Goal: Task Accomplishment & Management: Use online tool/utility

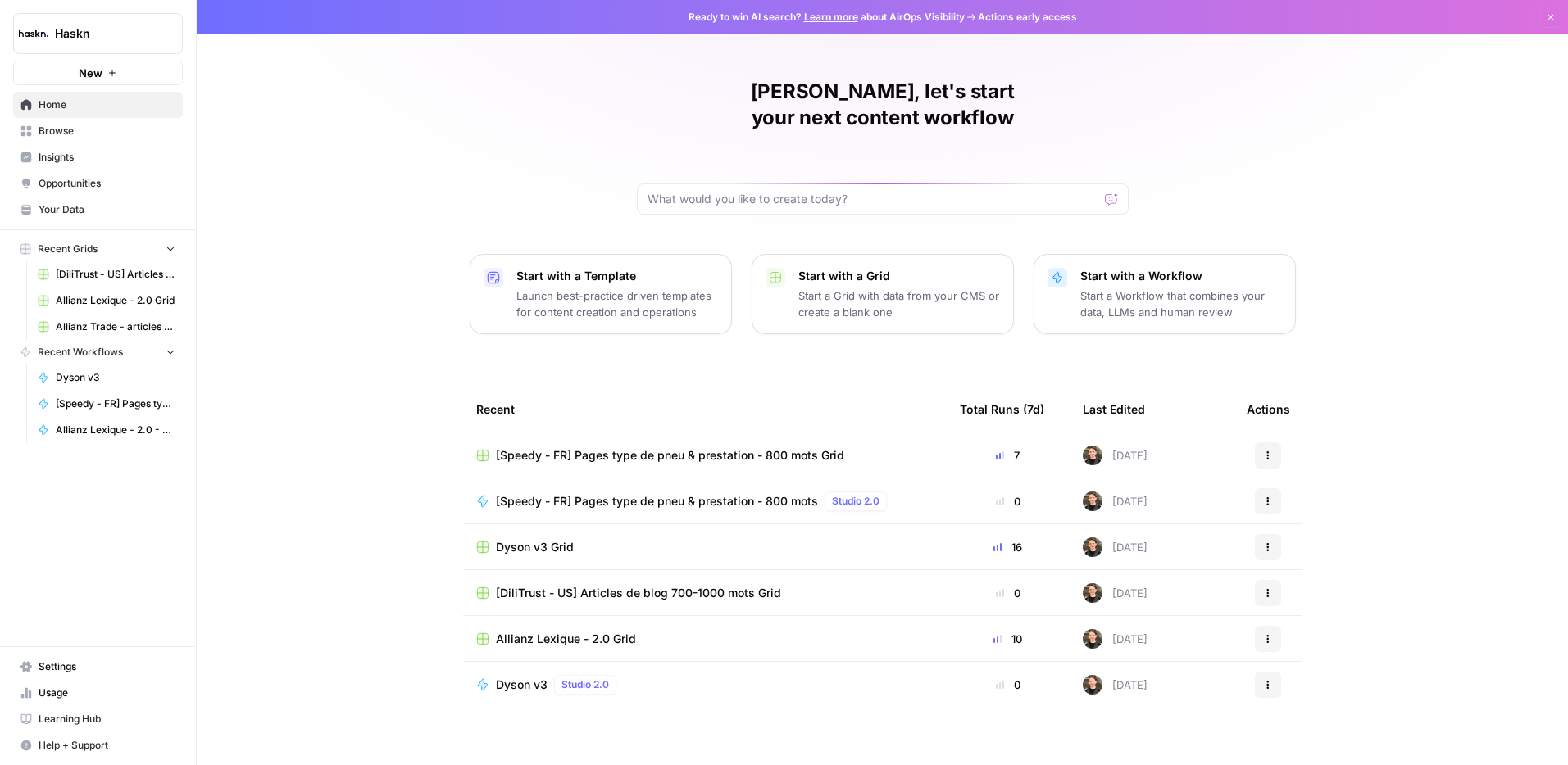
click at [96, 147] on link "Insights" at bounding box center [98, 158] width 170 height 26
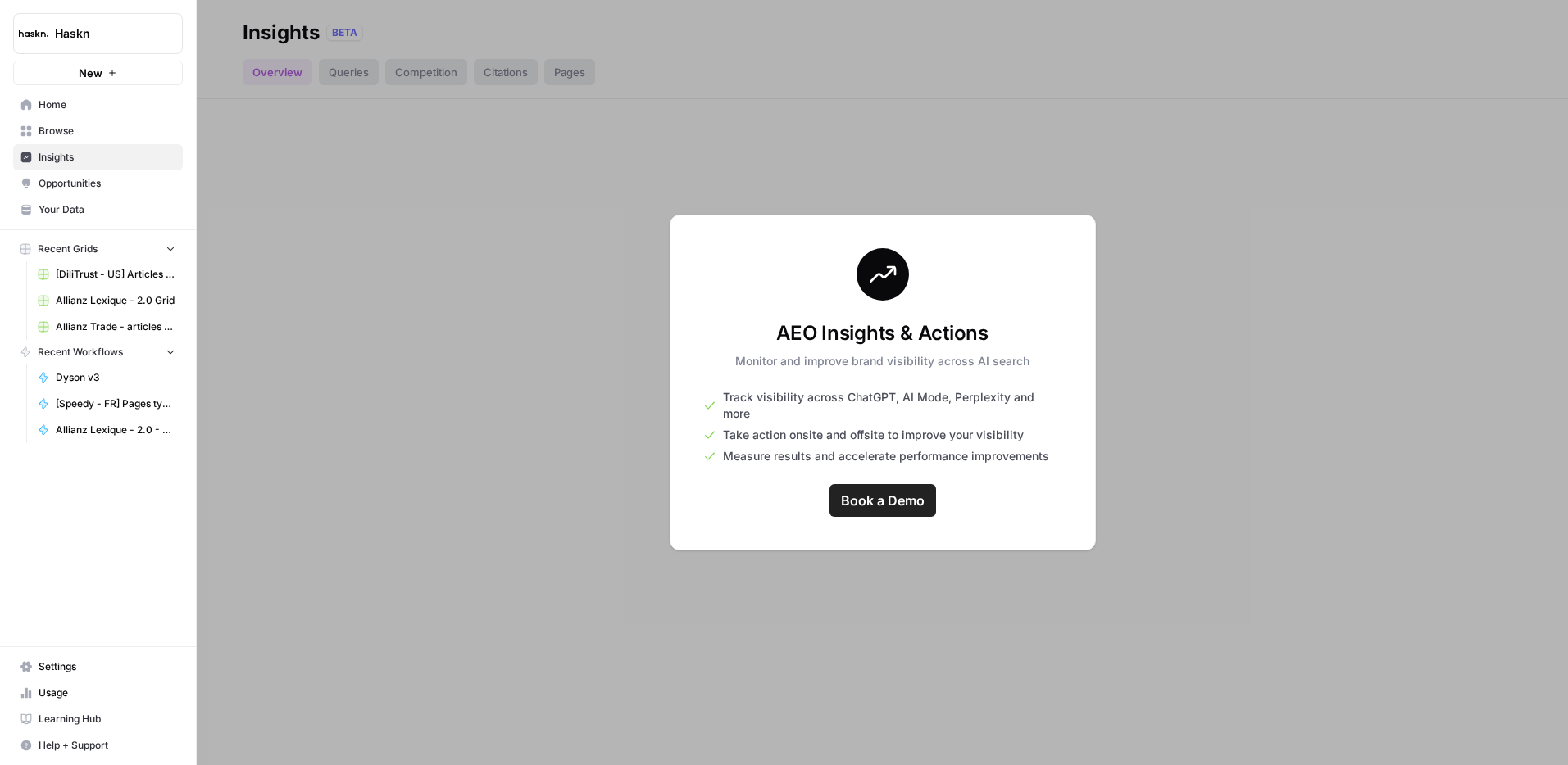
click at [104, 134] on span "Browse" at bounding box center [106, 131] width 137 height 15
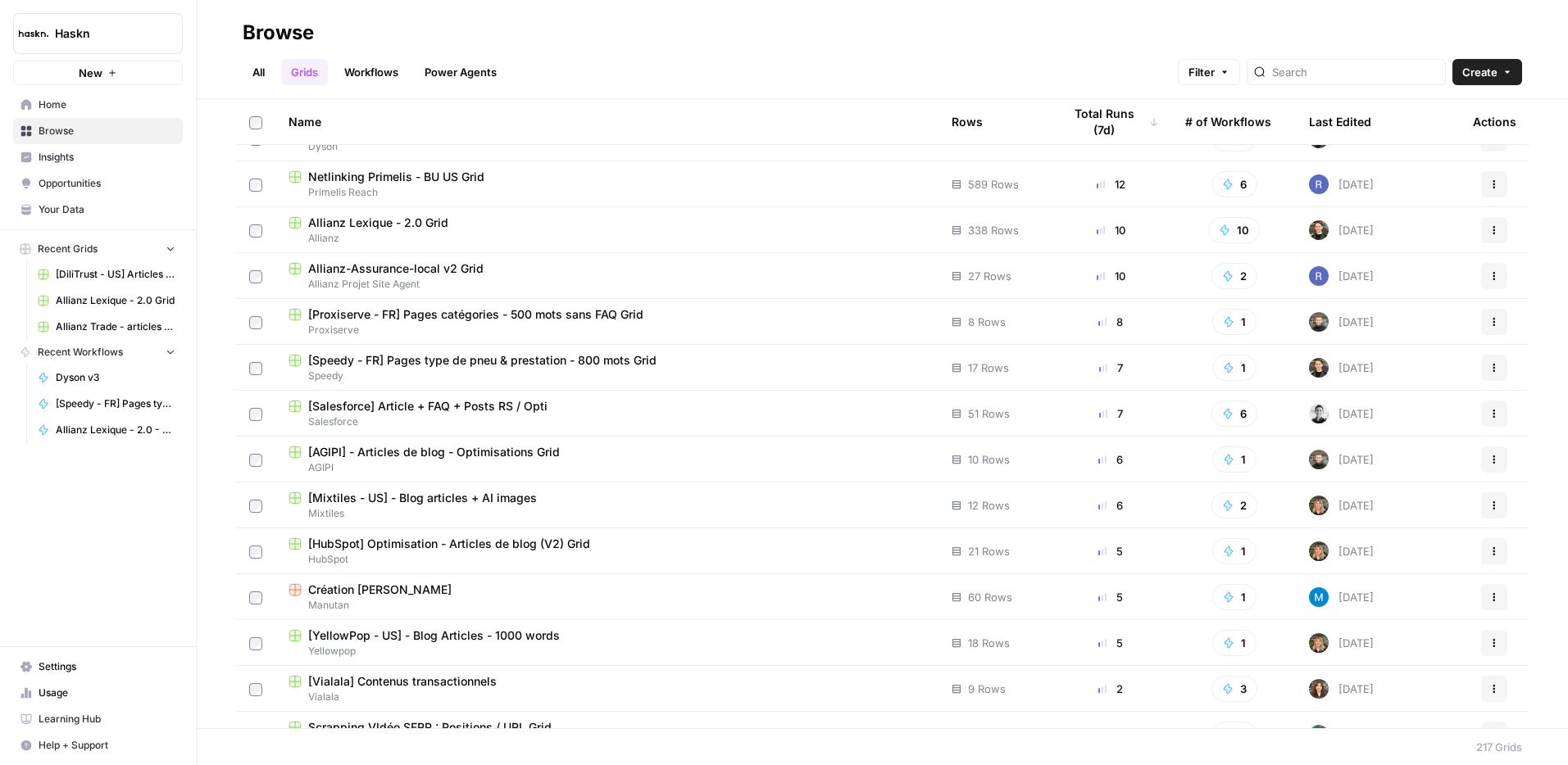
scroll to position [1239, 0]
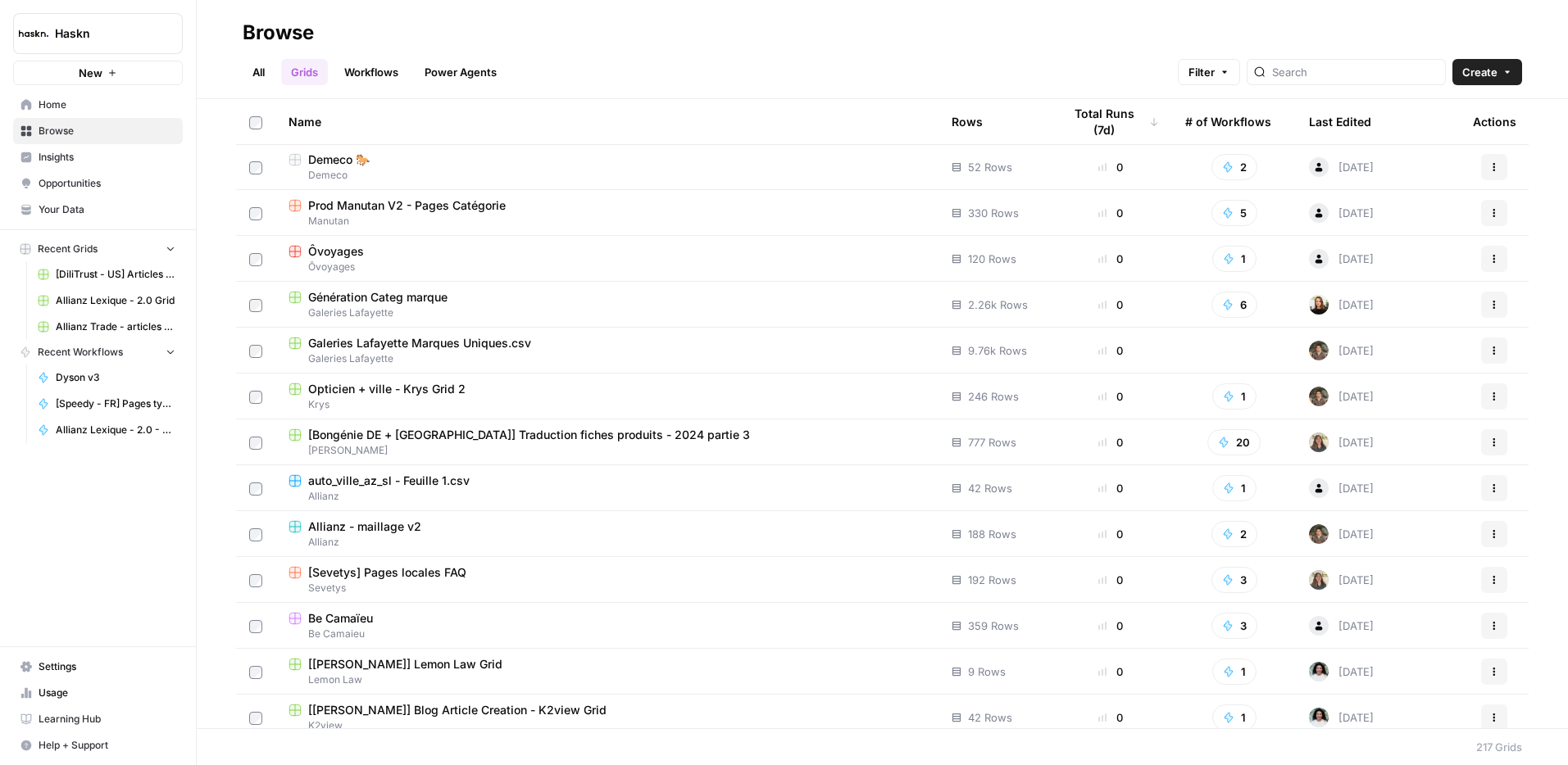
drag, startPoint x: 75, startPoint y: 125, endPoint x: 394, endPoint y: 59, distance: 325.8
click at [75, 125] on span "Browse" at bounding box center [106, 131] width 137 height 15
click at [1360, 77] on input "search" at bounding box center [1355, 71] width 166 height 17
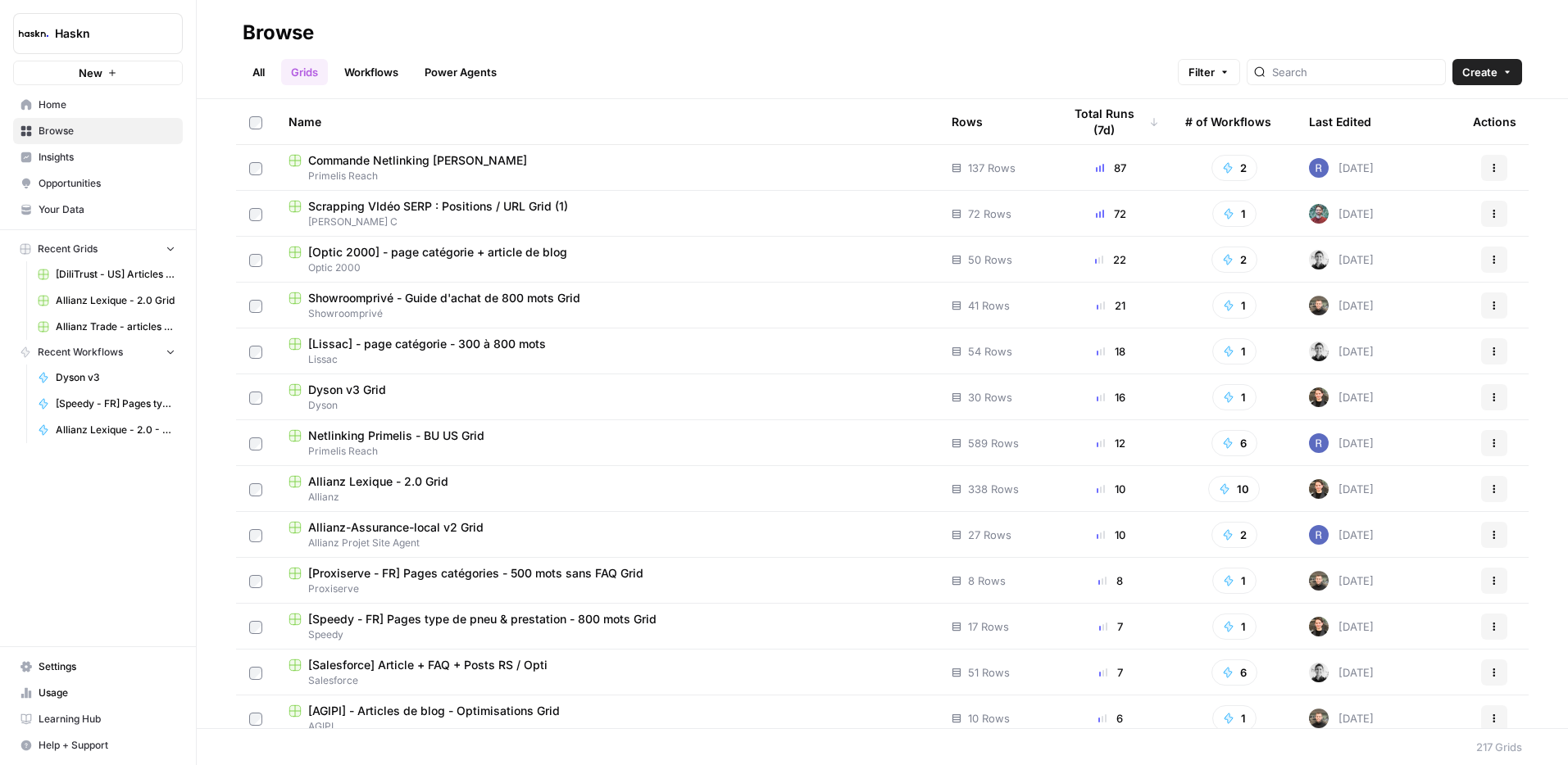
click at [400, 388] on div "Dyson v3 Grid" at bounding box center [606, 390] width 636 height 17
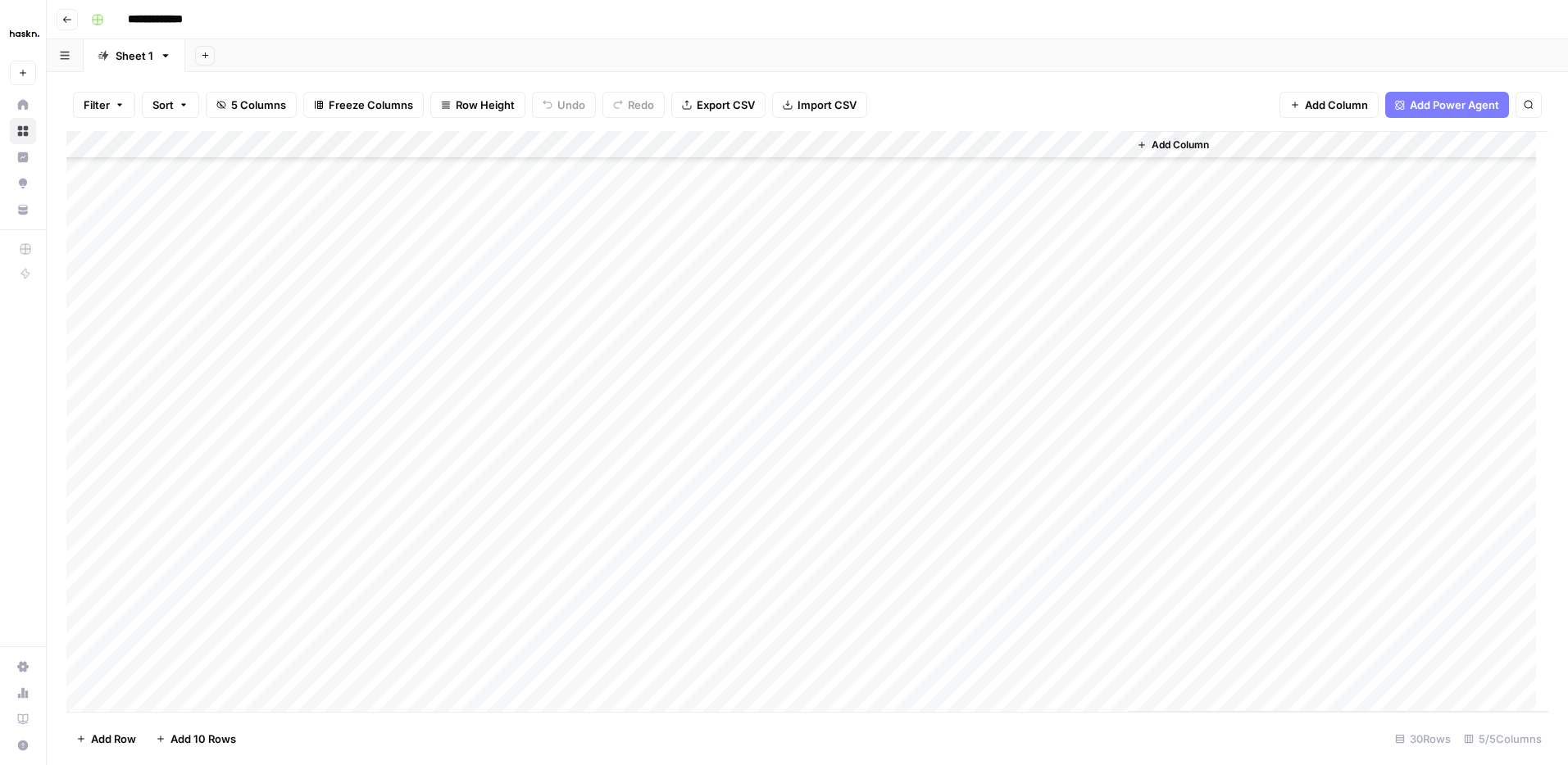
scroll to position [309, 0]
click at [898, 642] on div "Add Column" at bounding box center [807, 421] width 1482 height 580
click at [912, 668] on div "Add Column" at bounding box center [807, 421] width 1482 height 580
click at [267, 706] on div "Add Column" at bounding box center [807, 421] width 1482 height 580
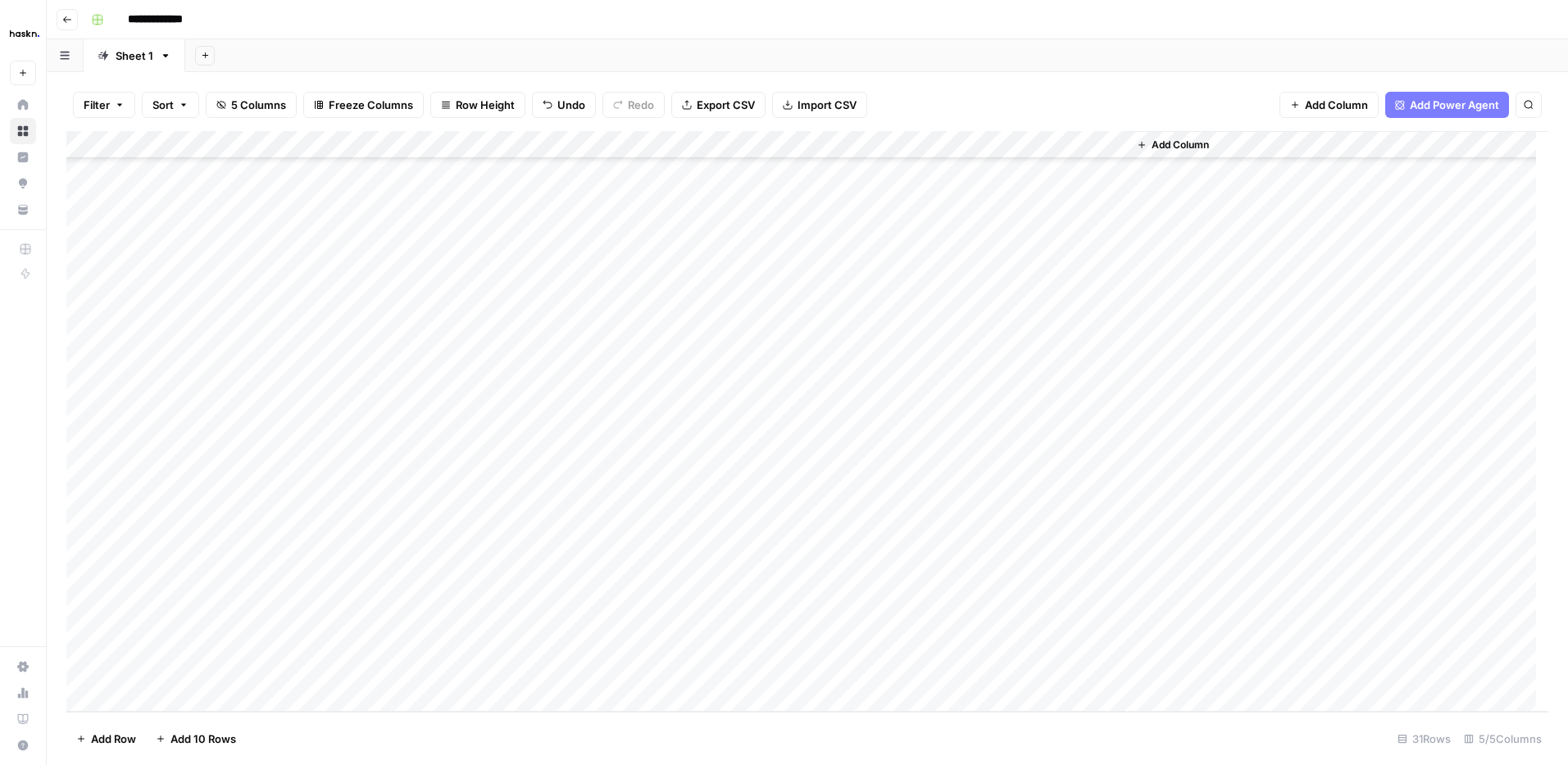
click at [434, 703] on div "Add Column" at bounding box center [807, 421] width 1482 height 580
click at [339, 700] on div "Add Column" at bounding box center [807, 421] width 1482 height 580
click at [441, 610] on div "Add Column" at bounding box center [807, 421] width 1482 height 580
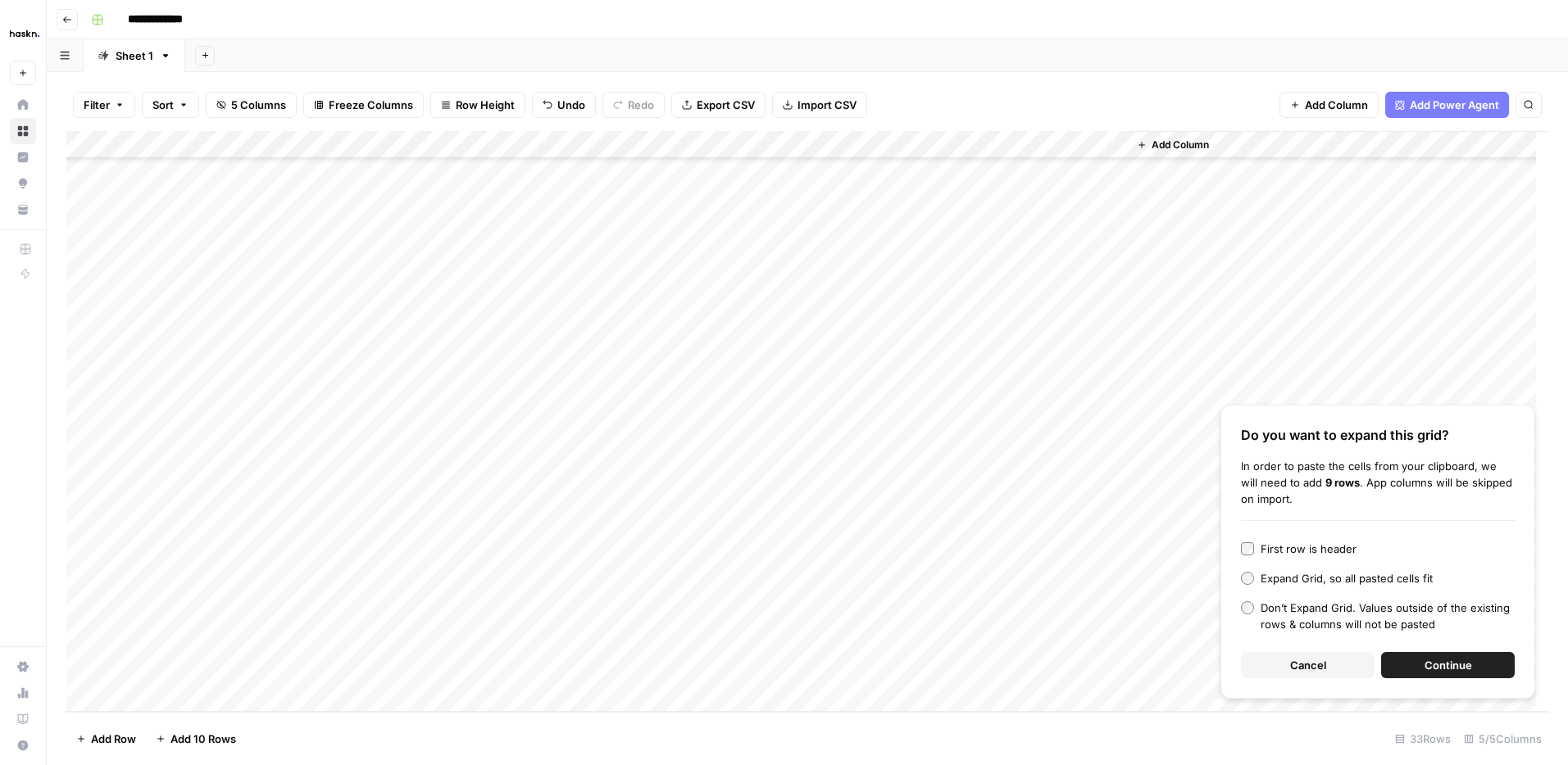
click at [1445, 662] on span "Continue" at bounding box center [1448, 665] width 48 height 17
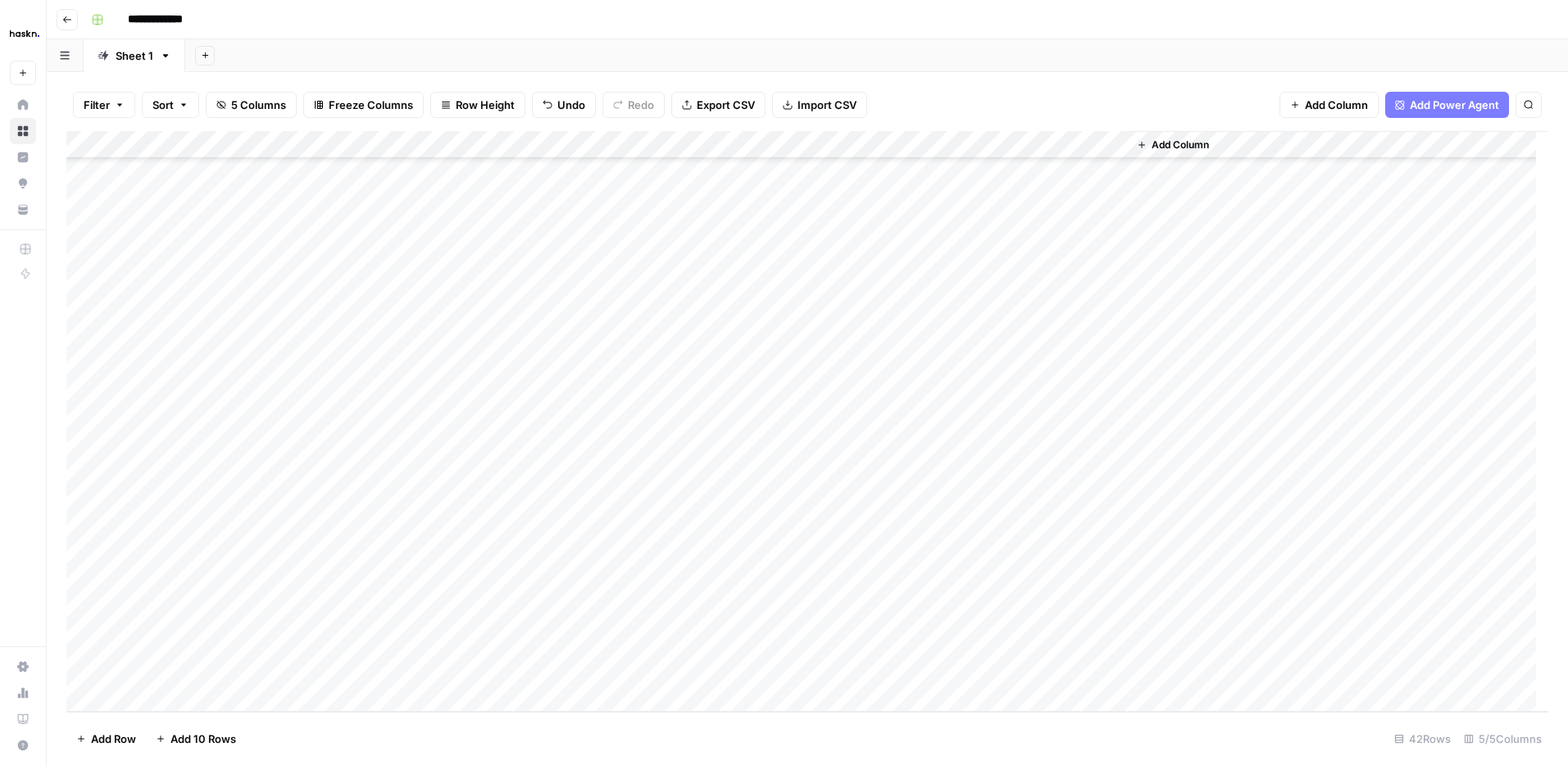
click at [138, 363] on div "Add Column" at bounding box center [807, 421] width 1482 height 580
click at [910, 365] on div "Add Column" at bounding box center [807, 421] width 1482 height 580
click at [905, 382] on div "Add Column" at bounding box center [807, 421] width 1482 height 580
drag, startPoint x: 480, startPoint y: 367, endPoint x: 538, endPoint y: 663, distance: 301.6
click at [538, 663] on div "Add Column" at bounding box center [807, 421] width 1482 height 580
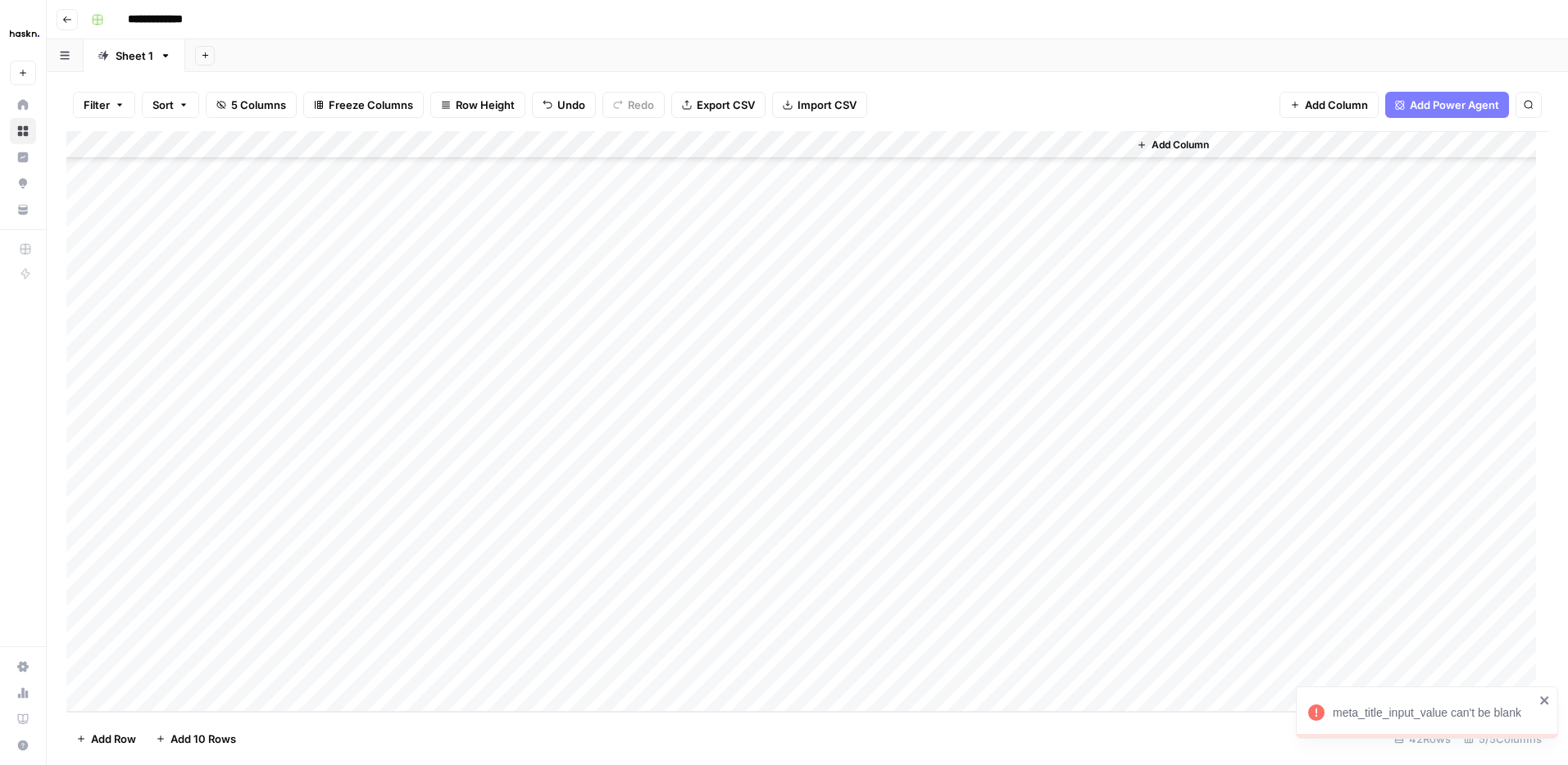
click at [680, 358] on div "Add Column" at bounding box center [807, 421] width 1482 height 580
drag, startPoint x: 831, startPoint y: 606, endPoint x: 769, endPoint y: 542, distance: 89.1
click at [828, 602] on div "Add Column" at bounding box center [807, 421] width 1482 height 580
click at [675, 366] on div "Add Column" at bounding box center [807, 421] width 1482 height 580
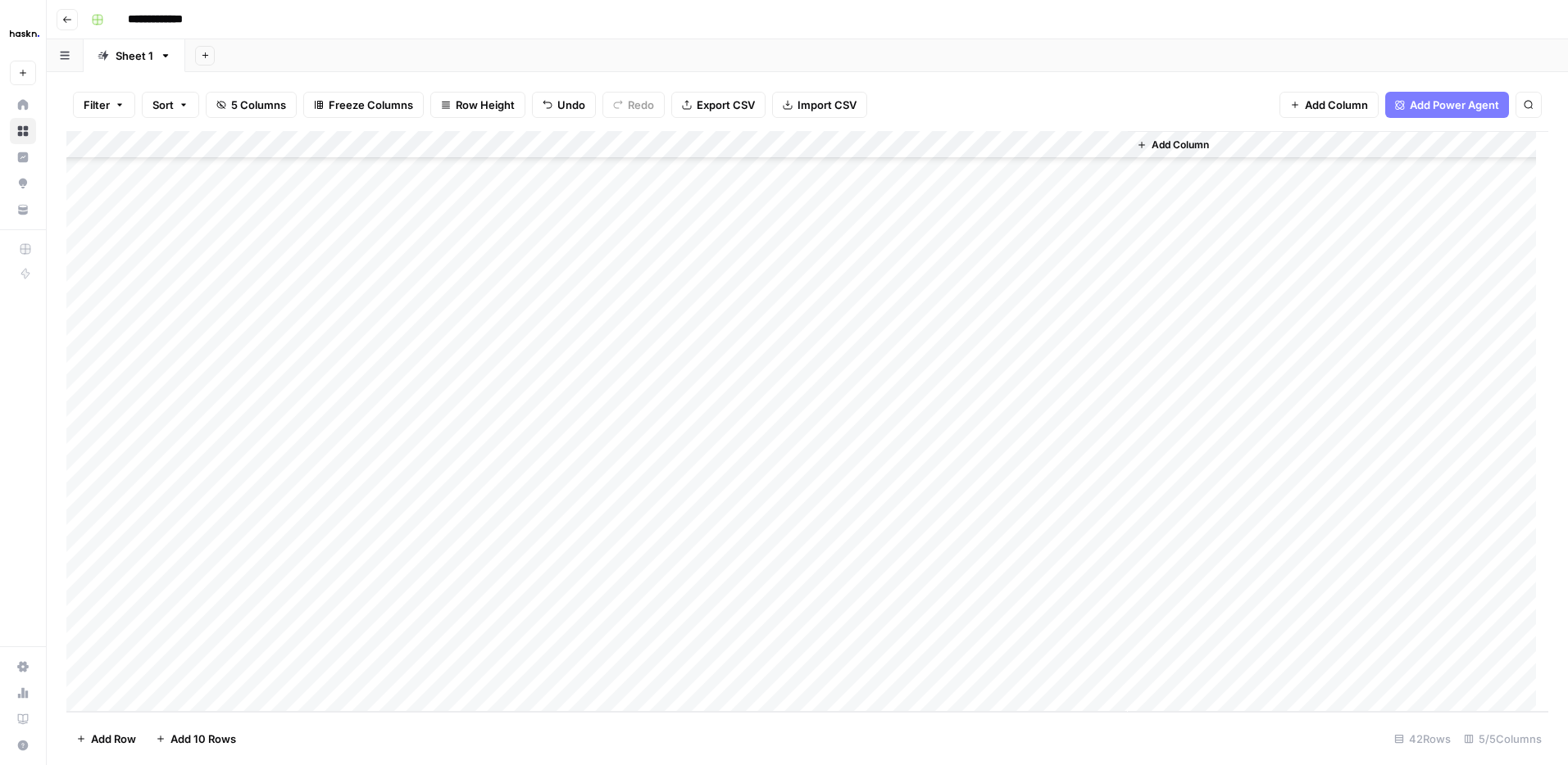
click at [736, 302] on div "Add Column" at bounding box center [807, 421] width 1482 height 580
click at [735, 302] on div "Add Column" at bounding box center [807, 421] width 1482 height 580
drag, startPoint x: 709, startPoint y: 313, endPoint x: 776, endPoint y: 314, distance: 67.0
click at [776, 314] on textarea "**********" at bounding box center [725, 310] width 262 height 23
click at [781, 359] on div "Add Column" at bounding box center [807, 421] width 1482 height 580
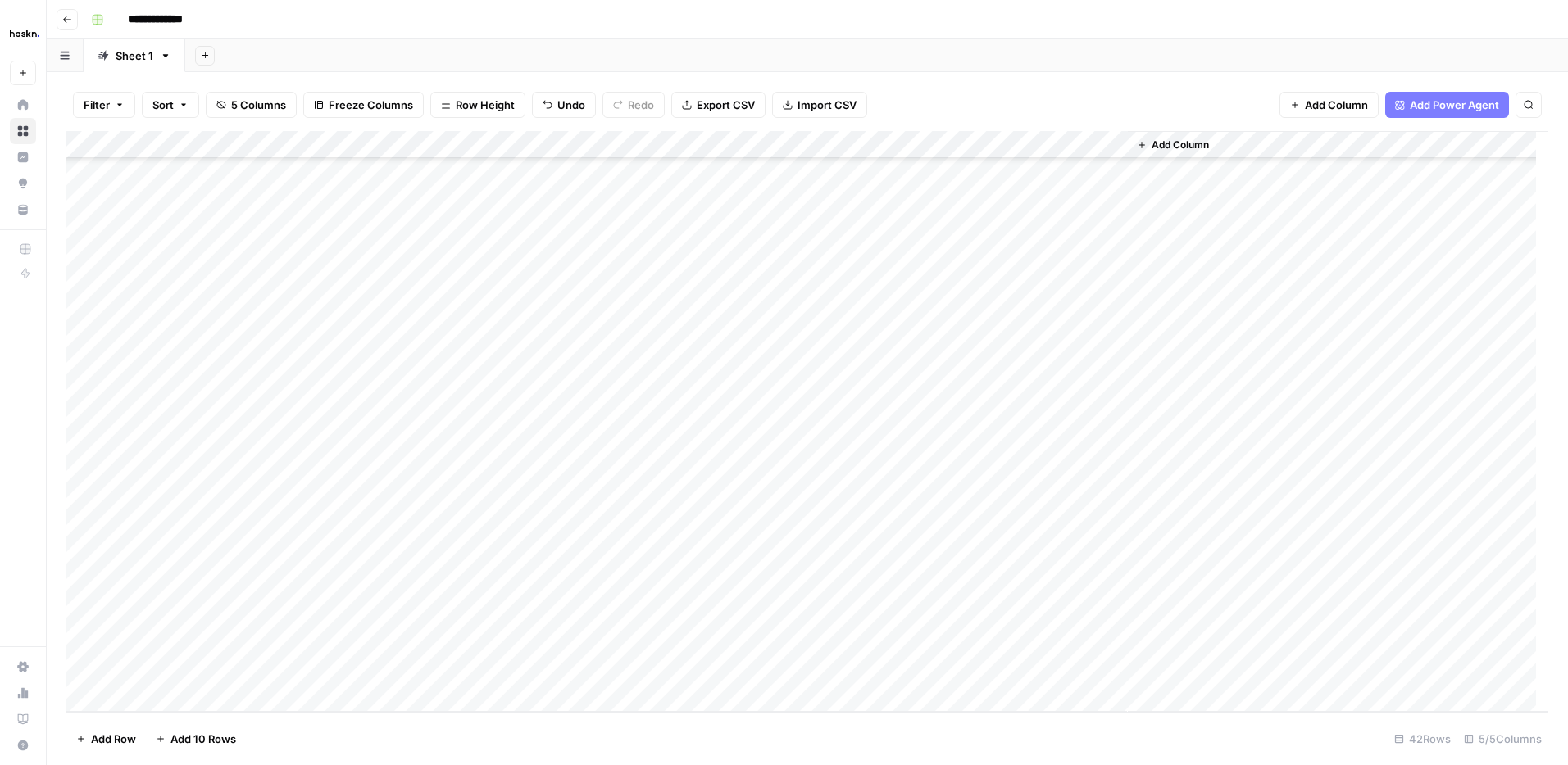
click at [781, 359] on div "Add Column" at bounding box center [807, 421] width 1482 height 580
type textarea "**********"
click at [773, 399] on div "Add Column" at bounding box center [807, 421] width 1482 height 580
click at [771, 419] on div "Add Column" at bounding box center [807, 421] width 1482 height 580
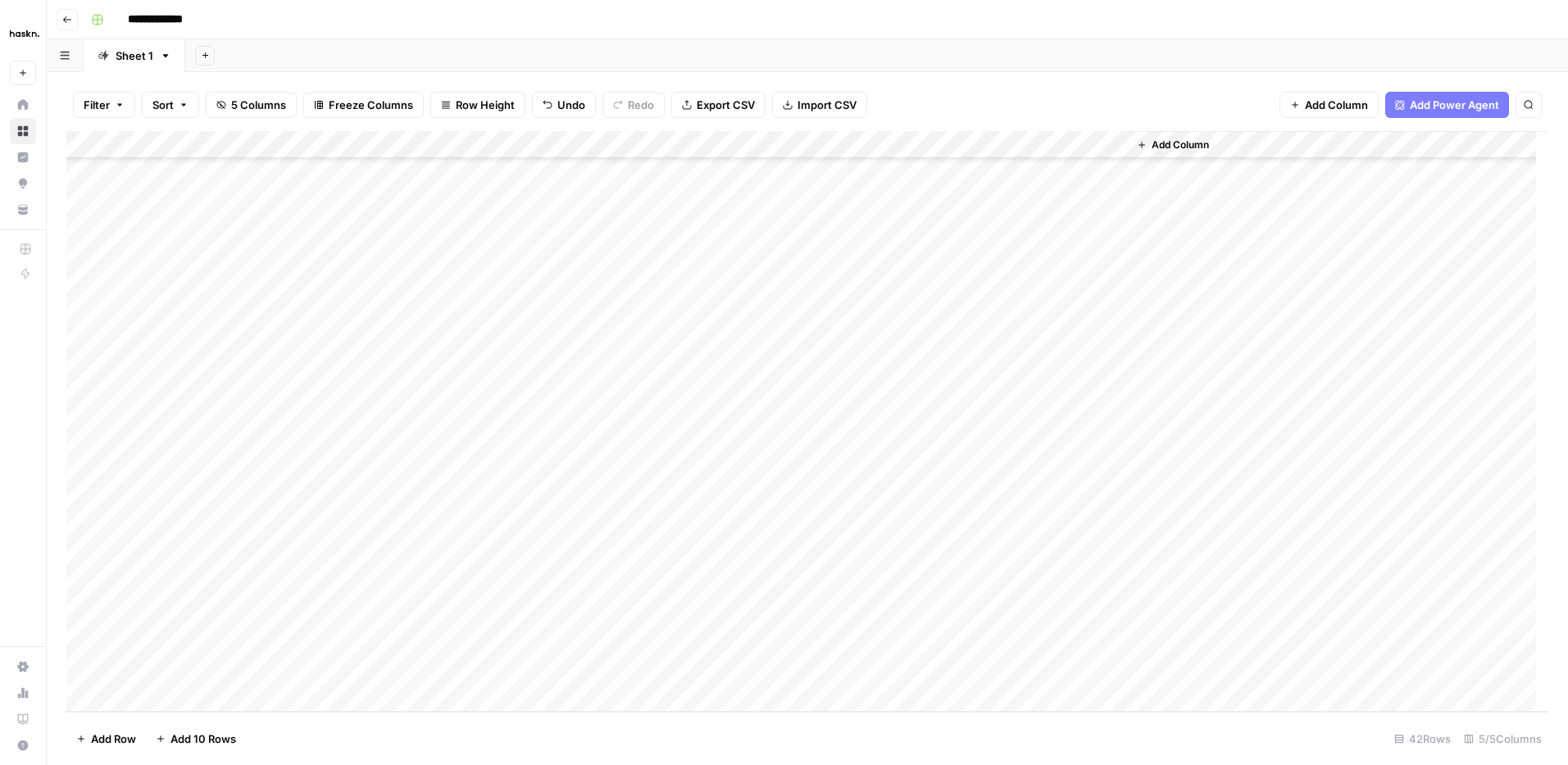
click at [771, 419] on div "Add Column" at bounding box center [807, 421] width 1482 height 580
click at [791, 442] on div "Add Column" at bounding box center [807, 421] width 1482 height 580
type textarea "**********"
click at [812, 476] on div "Add Column" at bounding box center [807, 421] width 1482 height 580
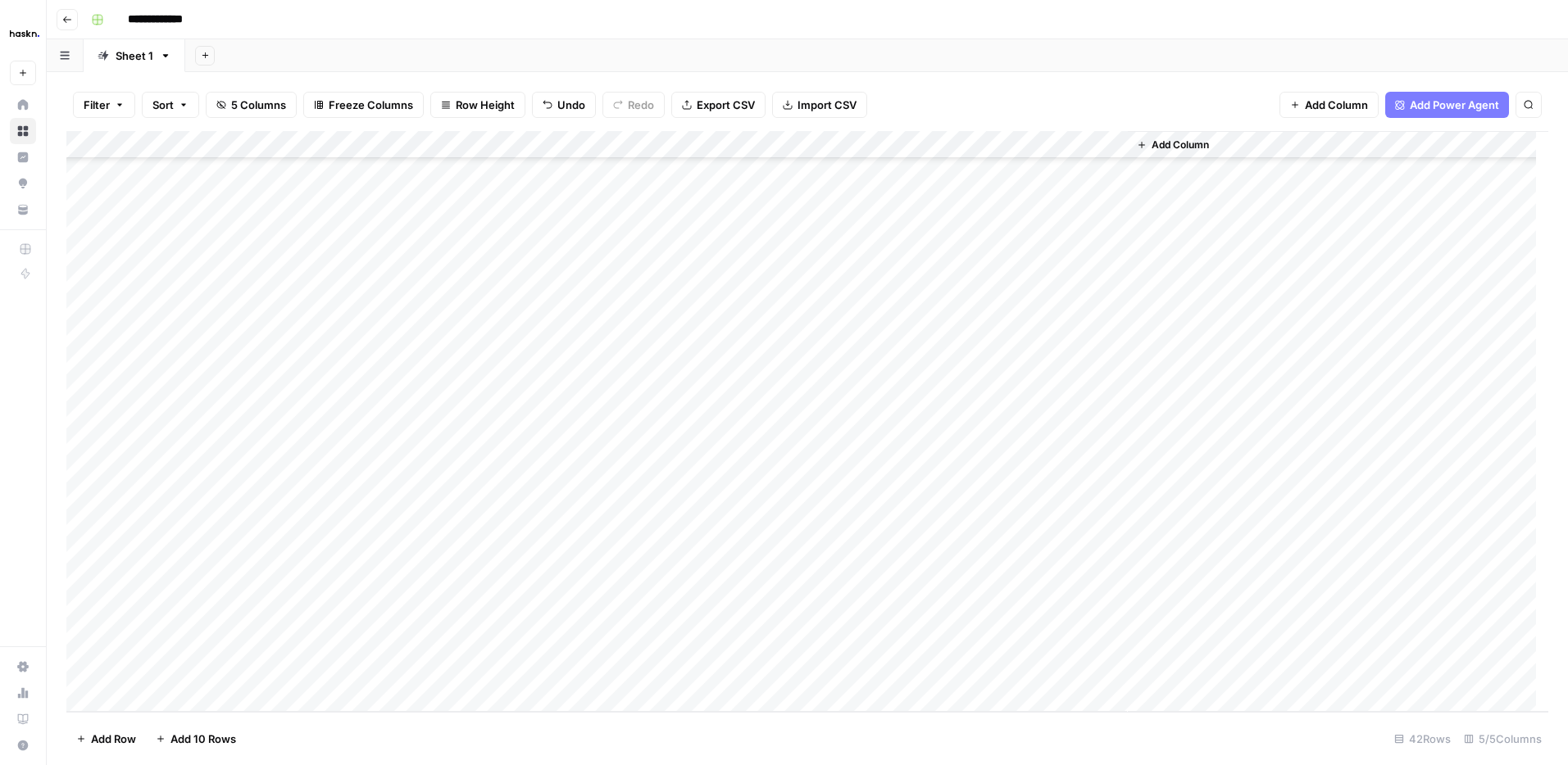
click at [812, 476] on div "Add Column" at bounding box center [807, 421] width 1482 height 580
click at [801, 508] on div "Add Column" at bounding box center [807, 421] width 1482 height 580
type textarea "**********"
click at [811, 533] on div "Add Column" at bounding box center [807, 421] width 1482 height 580
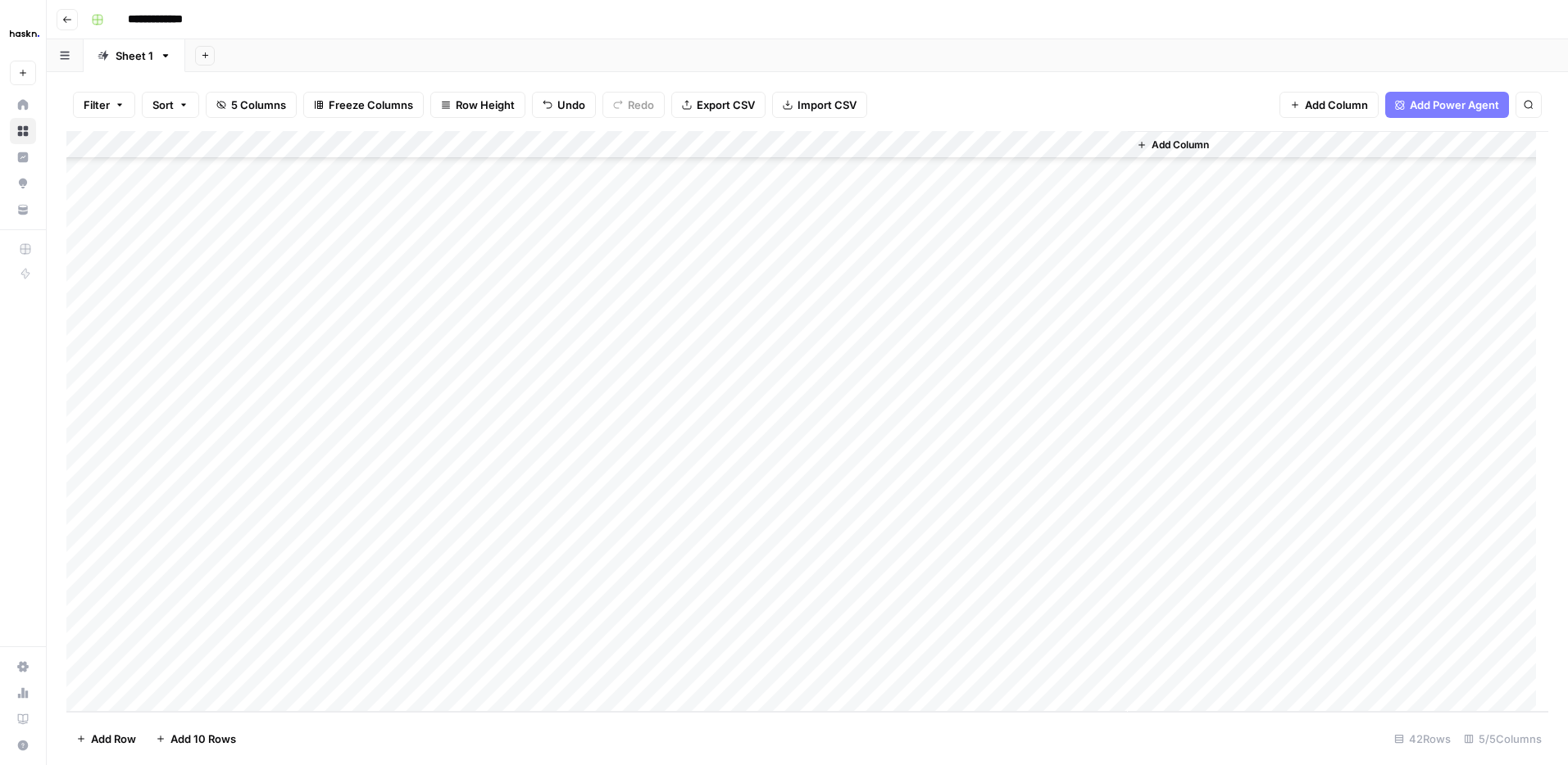
click at [811, 533] on div "Add Column" at bounding box center [807, 421] width 1482 height 580
type textarea "**********"
click at [795, 553] on div "Add Column" at bounding box center [807, 421] width 1482 height 580
click at [780, 589] on div "Add Column" at bounding box center [807, 421] width 1482 height 580
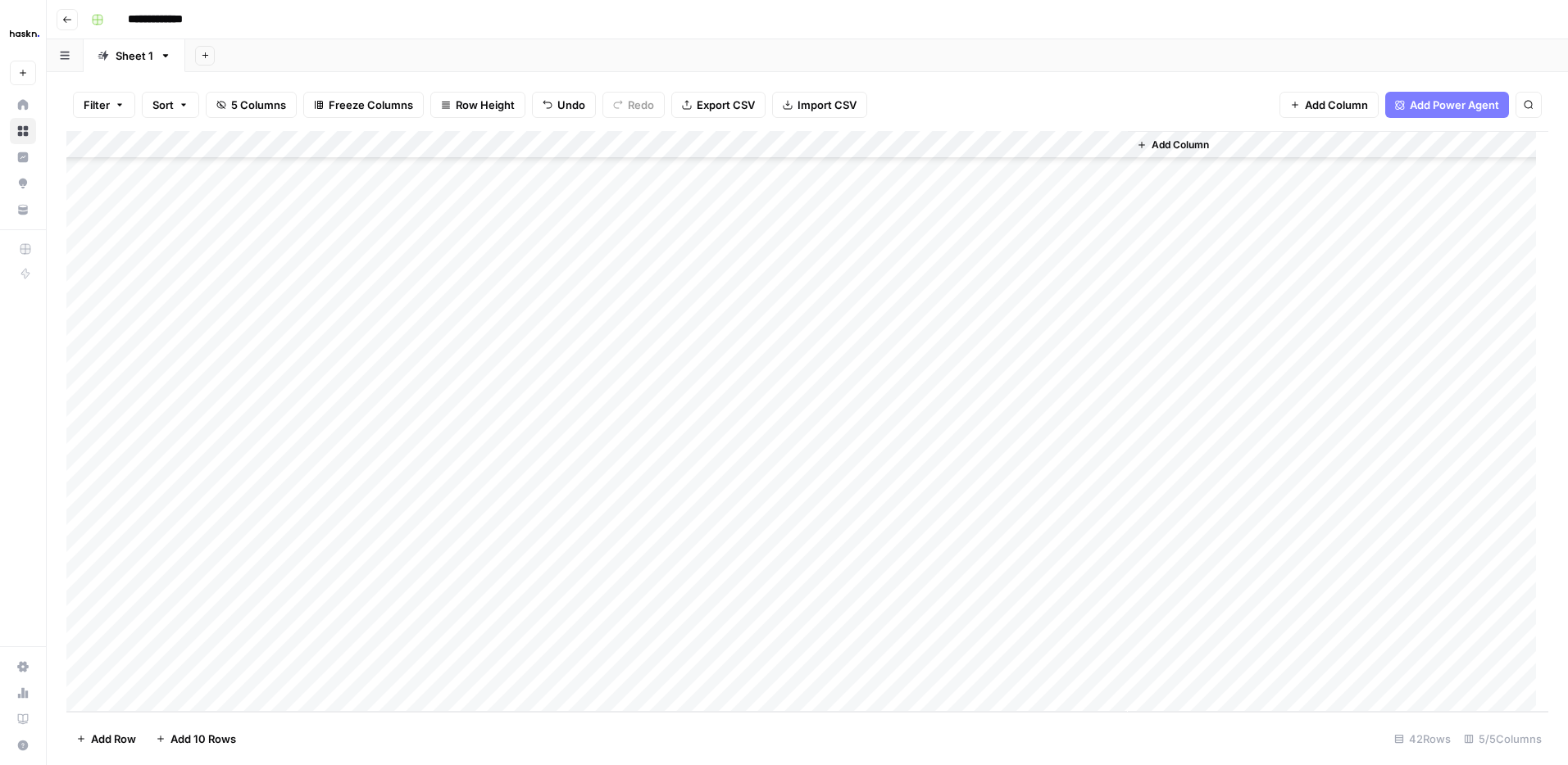
click at [780, 589] on div "Add Column" at bounding box center [807, 421] width 1482 height 580
type textarea "**********"
click at [791, 614] on div "Add Column" at bounding box center [807, 421] width 1482 height 580
click at [804, 644] on div "Add Column" at bounding box center [807, 421] width 1482 height 580
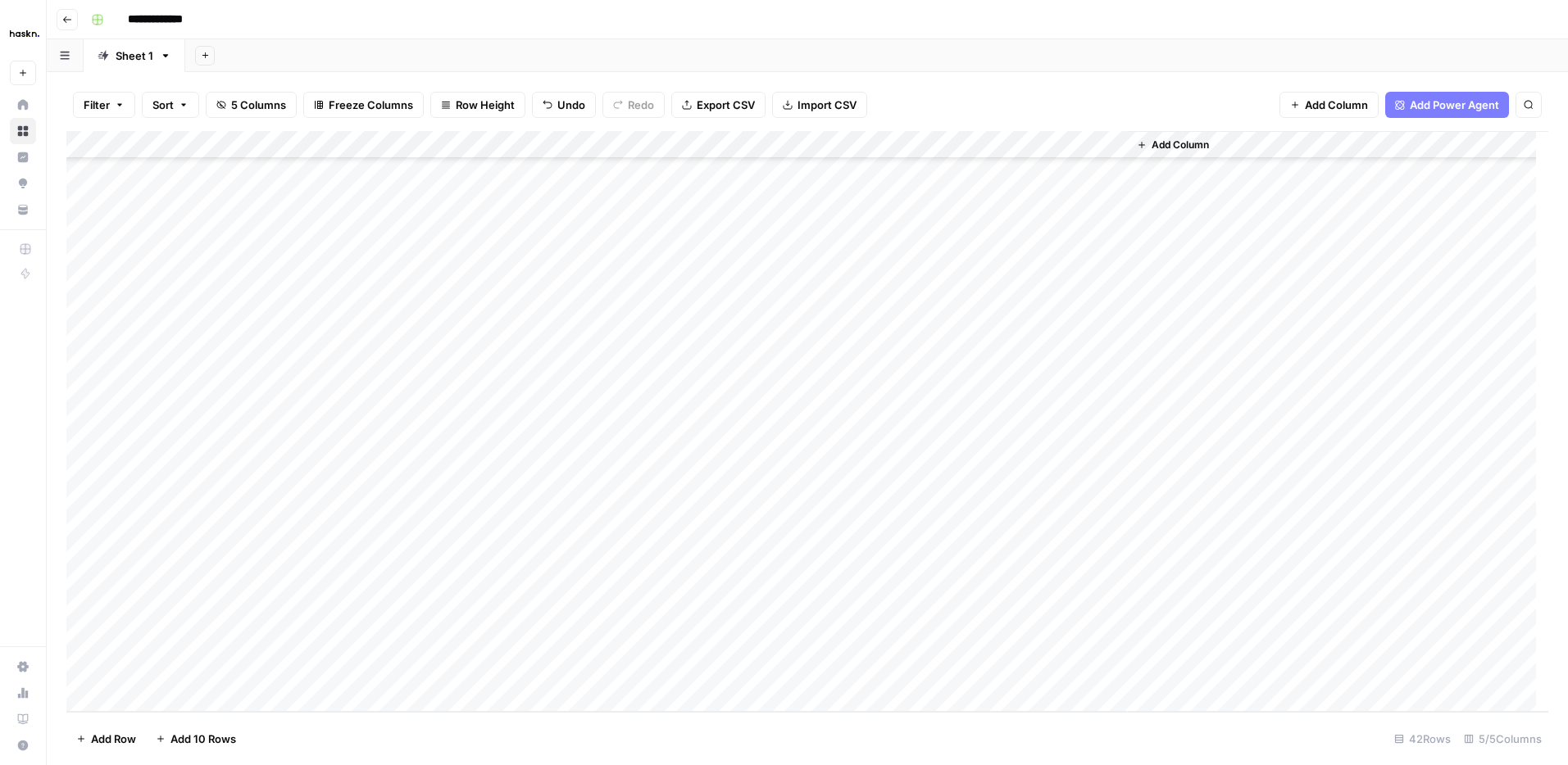
click at [804, 644] on div "Add Column" at bounding box center [807, 421] width 1482 height 580
type textarea "**********"
click at [819, 666] on div "Add Column" at bounding box center [807, 421] width 1482 height 580
click at [790, 544] on div "Add Column" at bounding box center [807, 421] width 1482 height 580
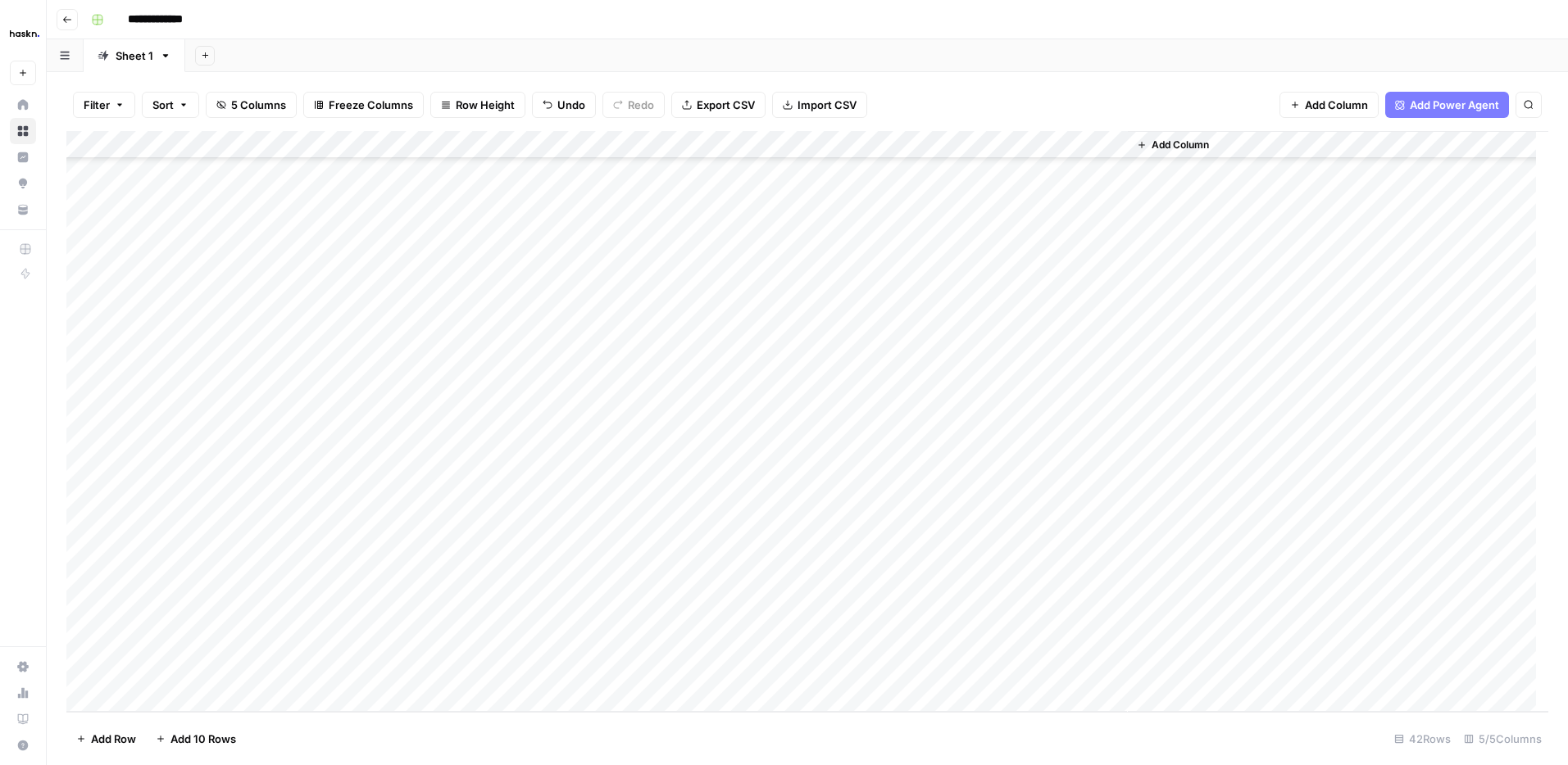
click at [912, 366] on div "Add Column" at bounding box center [807, 421] width 1482 height 580
click at [910, 395] on div "Add Column" at bounding box center [807, 421] width 1482 height 580
click at [902, 362] on div "Add Column" at bounding box center [807, 421] width 1482 height 580
click at [912, 416] on div "Add Column" at bounding box center [807, 421] width 1482 height 580
click at [905, 442] on div "Add Column" at bounding box center [807, 421] width 1482 height 580
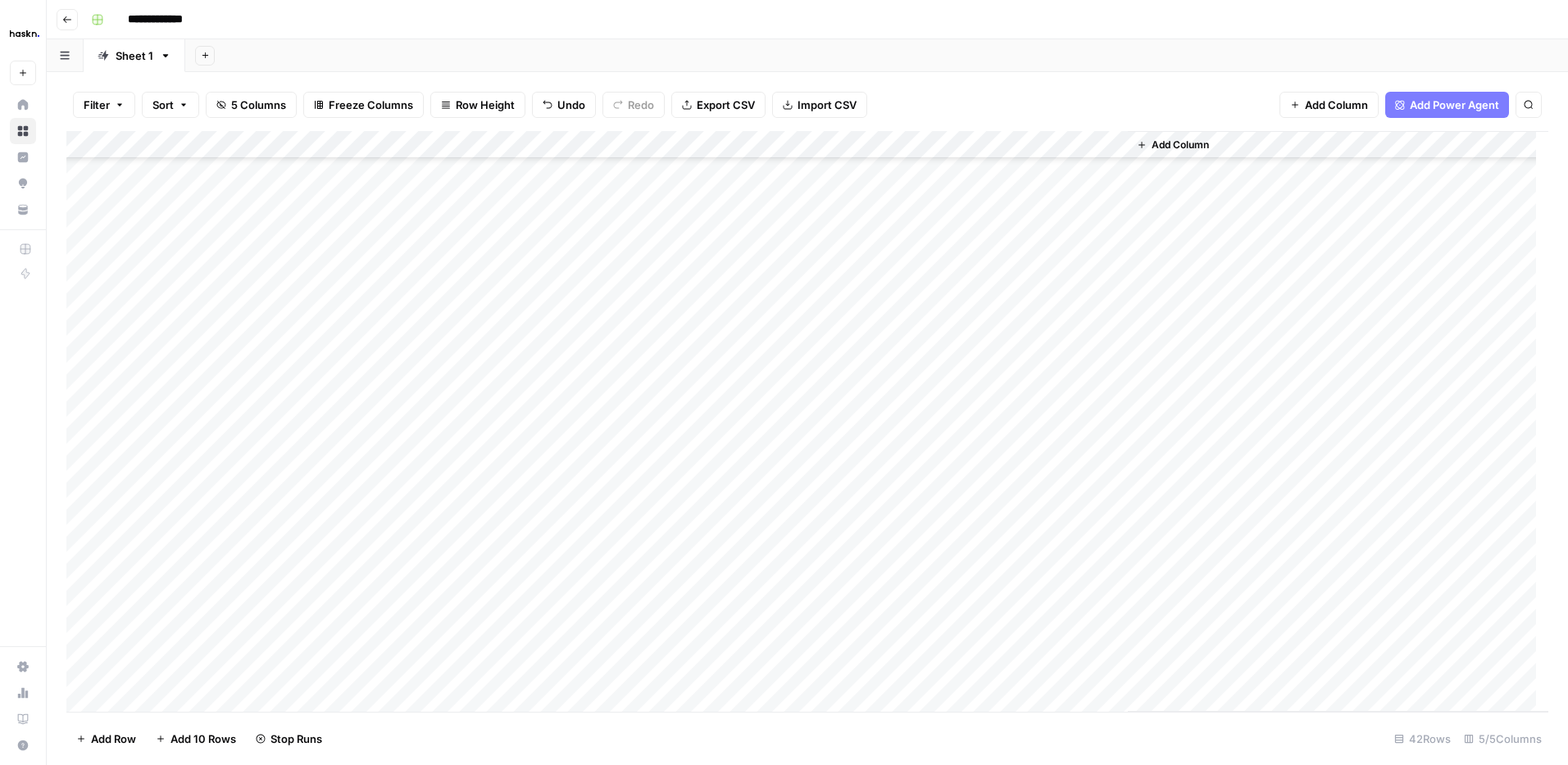
scroll to position [393, 0]
click at [1117, 475] on div "Add Column" at bounding box center [807, 421] width 1482 height 580
